Goal: Information Seeking & Learning: Check status

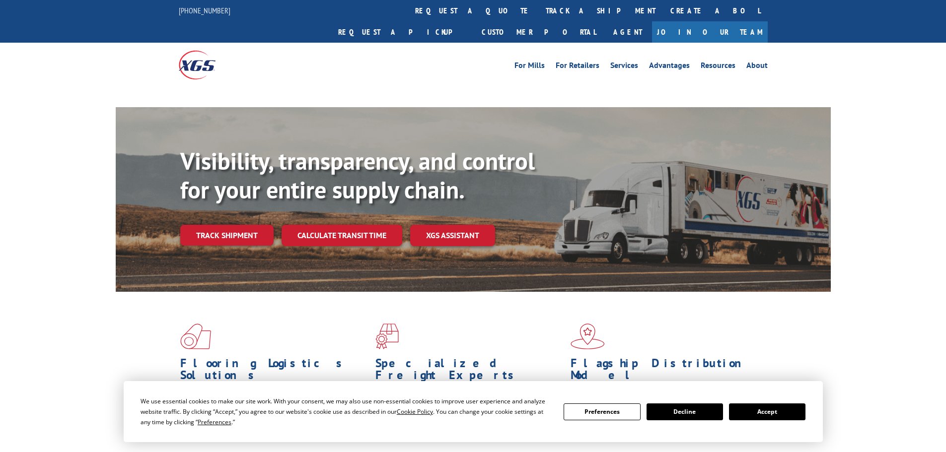
click at [239, 217] on div "Visibility, transparency, and control for your entire supply chain. Track shipm…" at bounding box center [505, 216] width 650 height 138
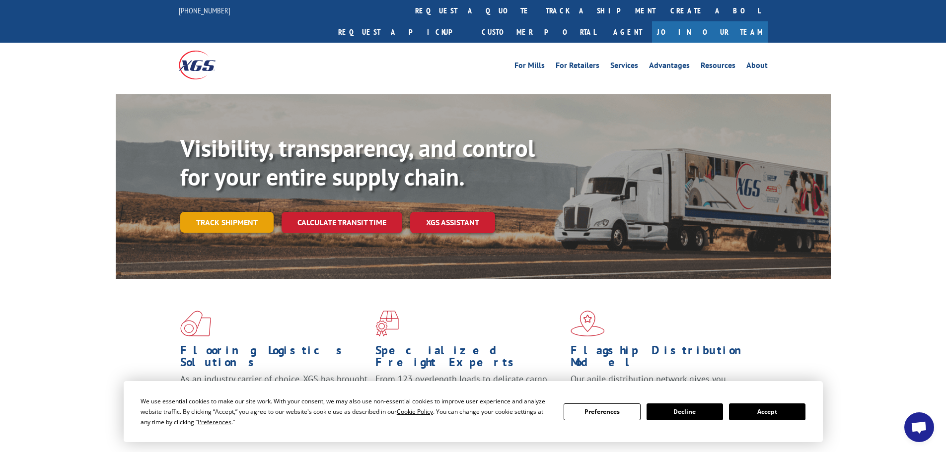
click at [242, 212] on link "Track shipment" at bounding box center [226, 222] width 93 height 21
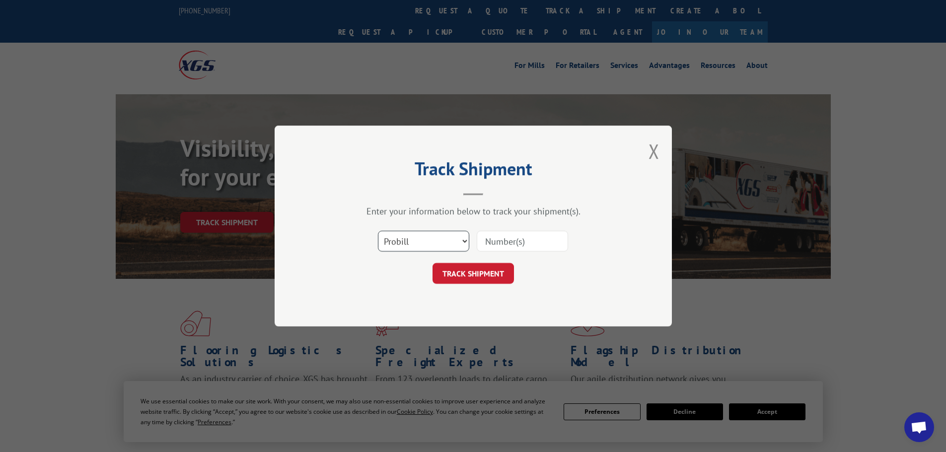
click at [447, 242] on select "Select category... Probill BOL PO" at bounding box center [423, 241] width 91 height 21
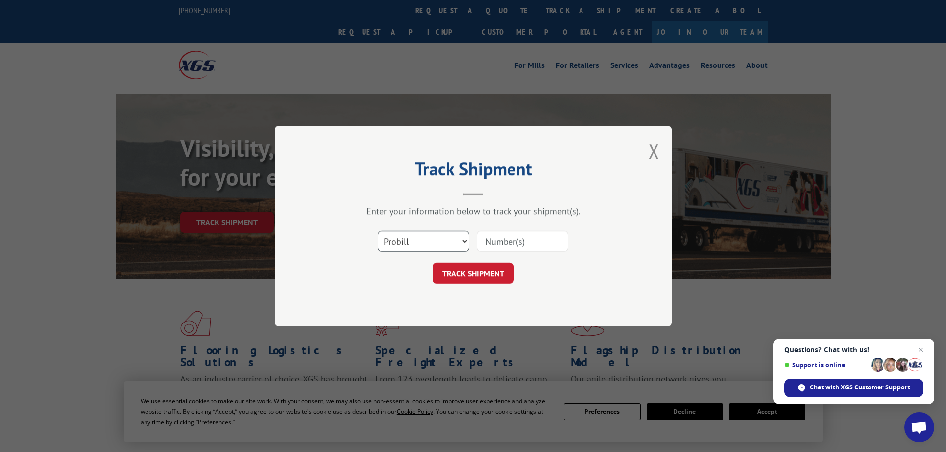
select select "bol"
click at [378, 231] on select "Select category... Probill BOL PO" at bounding box center [423, 241] width 91 height 21
paste input "AA04941171"
type input "AA04941171"
click at [474, 274] on button "TRACK SHIPMENT" at bounding box center [472, 273] width 81 height 21
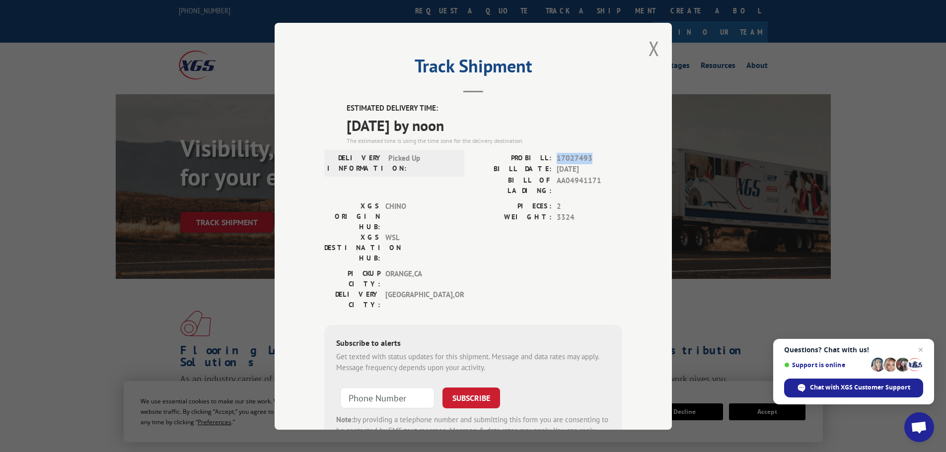
drag, startPoint x: 587, startPoint y: 156, endPoint x: 553, endPoint y: 158, distance: 33.3
click at [556, 158] on span "17027493" at bounding box center [589, 157] width 66 height 11
copy span "17027493"
click at [648, 48] on button "Close modal" at bounding box center [653, 48] width 11 height 26
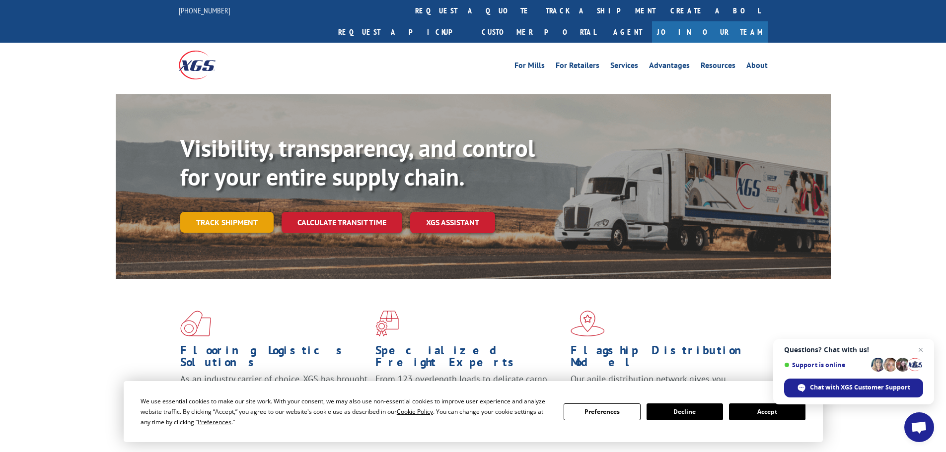
click at [251, 212] on link "Track shipment" at bounding box center [226, 222] width 93 height 21
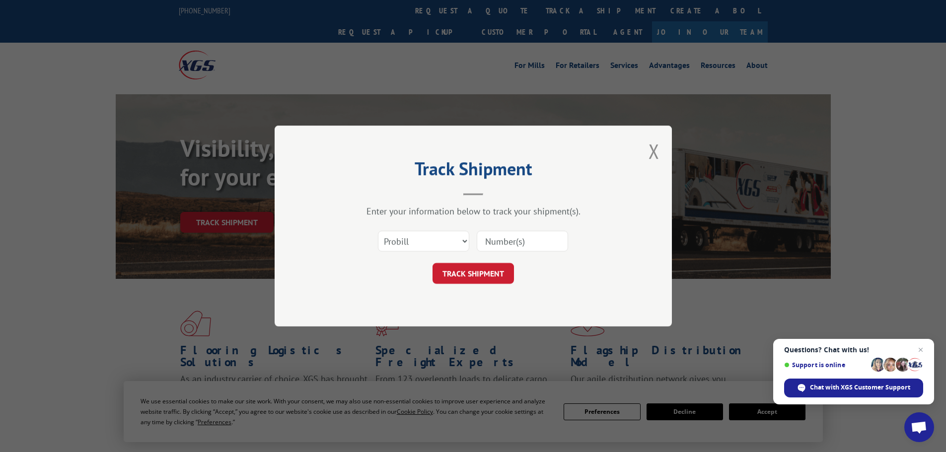
click at [510, 242] on input at bounding box center [522, 241] width 91 height 21
paste input "17027493"
type input "17027493"
click at [484, 269] on button "TRACK SHIPMENT" at bounding box center [472, 273] width 81 height 21
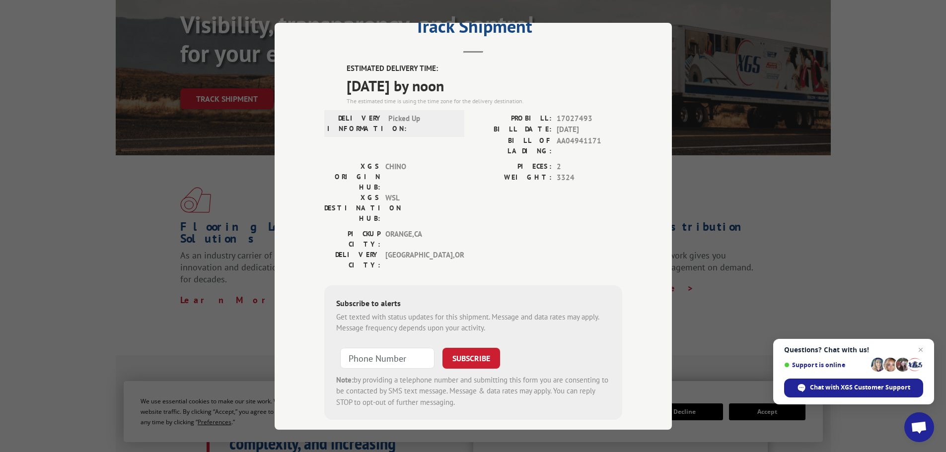
scroll to position [149, 0]
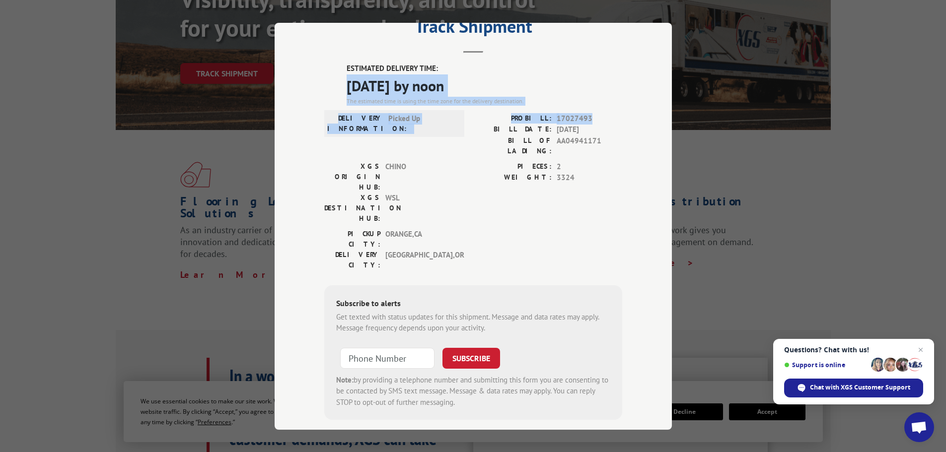
drag, startPoint x: 667, startPoint y: 124, endPoint x: 669, endPoint y: 69, distance: 54.1
click at [669, 69] on div "Track Shipment ESTIMATED DELIVERY TIME: [DATE] by noon The estimated time is us…" at bounding box center [473, 226] width 397 height 407
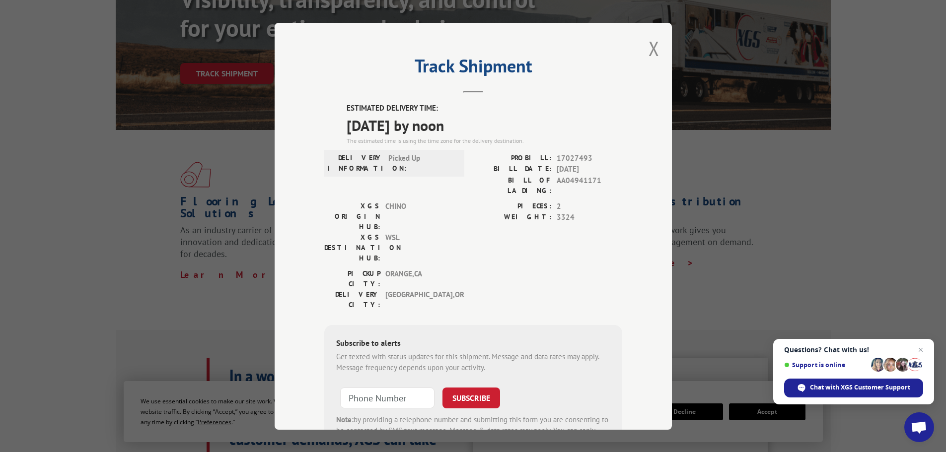
click at [619, 63] on div "Track Shipment ESTIMATED DELIVERY TIME: [DATE] by noon The estimated time is us…" at bounding box center [473, 226] width 397 height 407
click at [653, 42] on button "Close modal" at bounding box center [653, 48] width 11 height 26
